Goal: Task Accomplishment & Management: Use online tool/utility

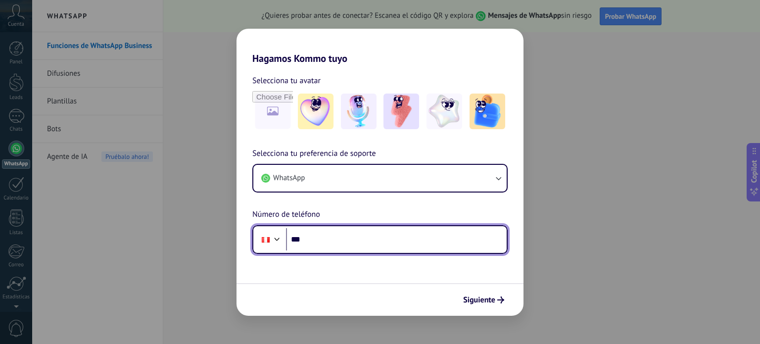
click at [336, 240] on input "***" at bounding box center [396, 239] width 221 height 23
type input "**********"
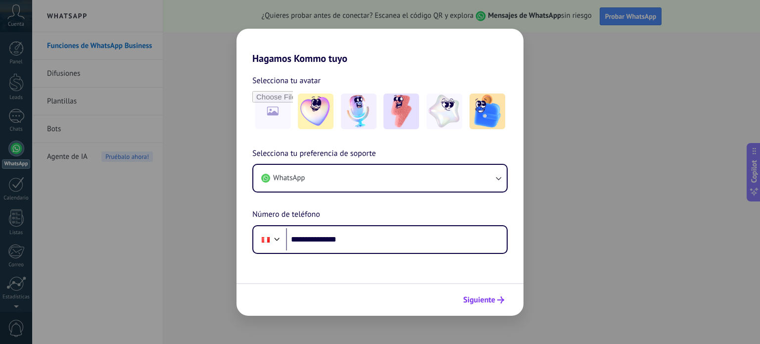
click at [477, 298] on span "Siguiente" at bounding box center [479, 299] width 32 height 7
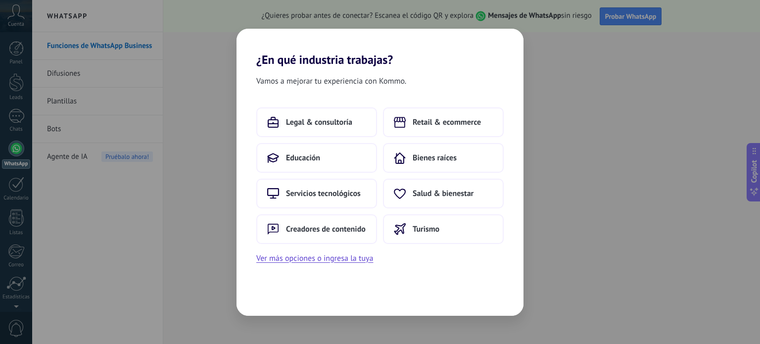
click at [555, 182] on div "¿En qué industria trabajas? Vamos a mejorar tu experiencia con Kommo. Legal & c…" at bounding box center [380, 172] width 760 height 344
click at [309, 155] on span "Educación" at bounding box center [303, 158] width 34 height 10
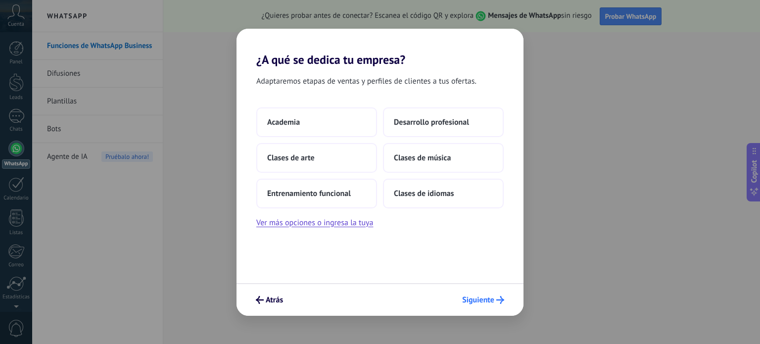
click at [477, 300] on span "Siguiente" at bounding box center [478, 299] width 32 height 7
click at [297, 117] on span "Academia" at bounding box center [283, 122] width 33 height 10
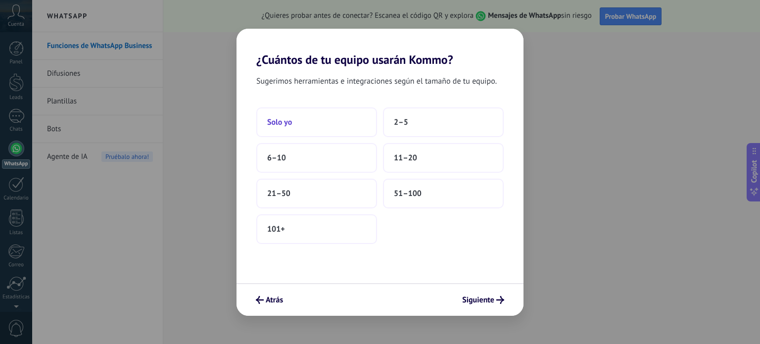
click at [301, 112] on button "Solo yo" at bounding box center [316, 122] width 121 height 30
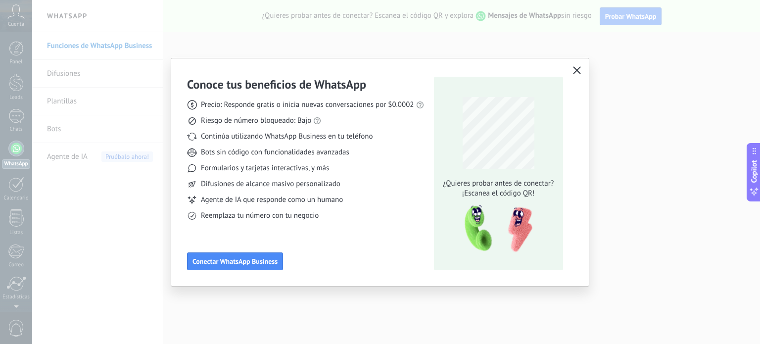
click at [578, 74] on span "button" at bounding box center [577, 70] width 8 height 9
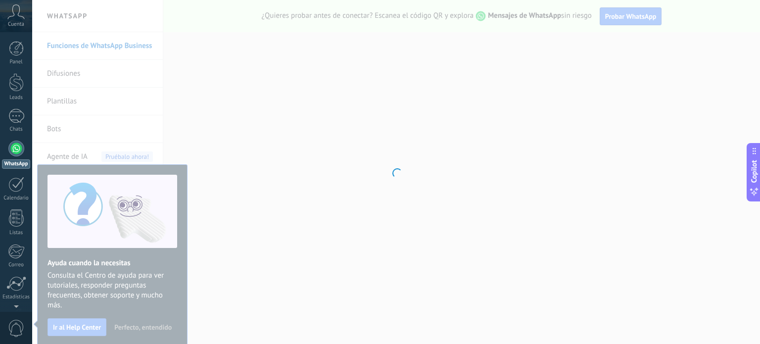
click at [575, 77] on div at bounding box center [396, 172] width 728 height 344
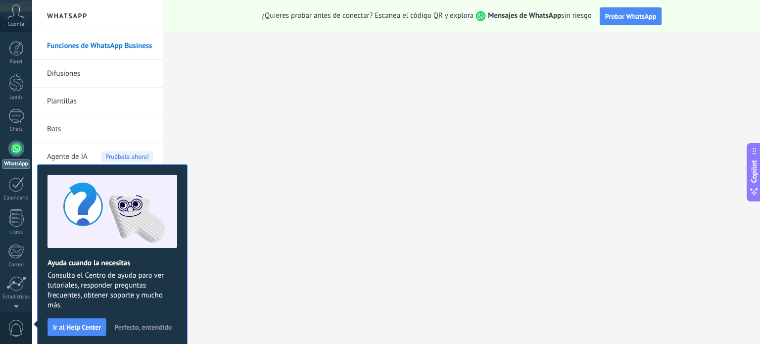
click at [139, 323] on span "Perfecto, entendido" at bounding box center [142, 326] width 57 height 7
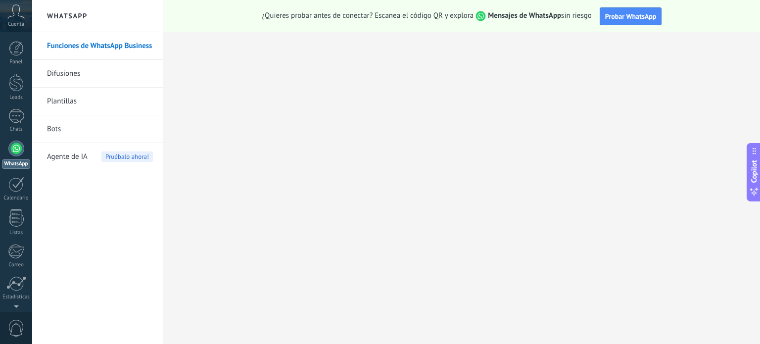
click at [47, 156] on span "Agente de IA" at bounding box center [67, 157] width 41 height 28
